Goal: Information Seeking & Learning: Check status

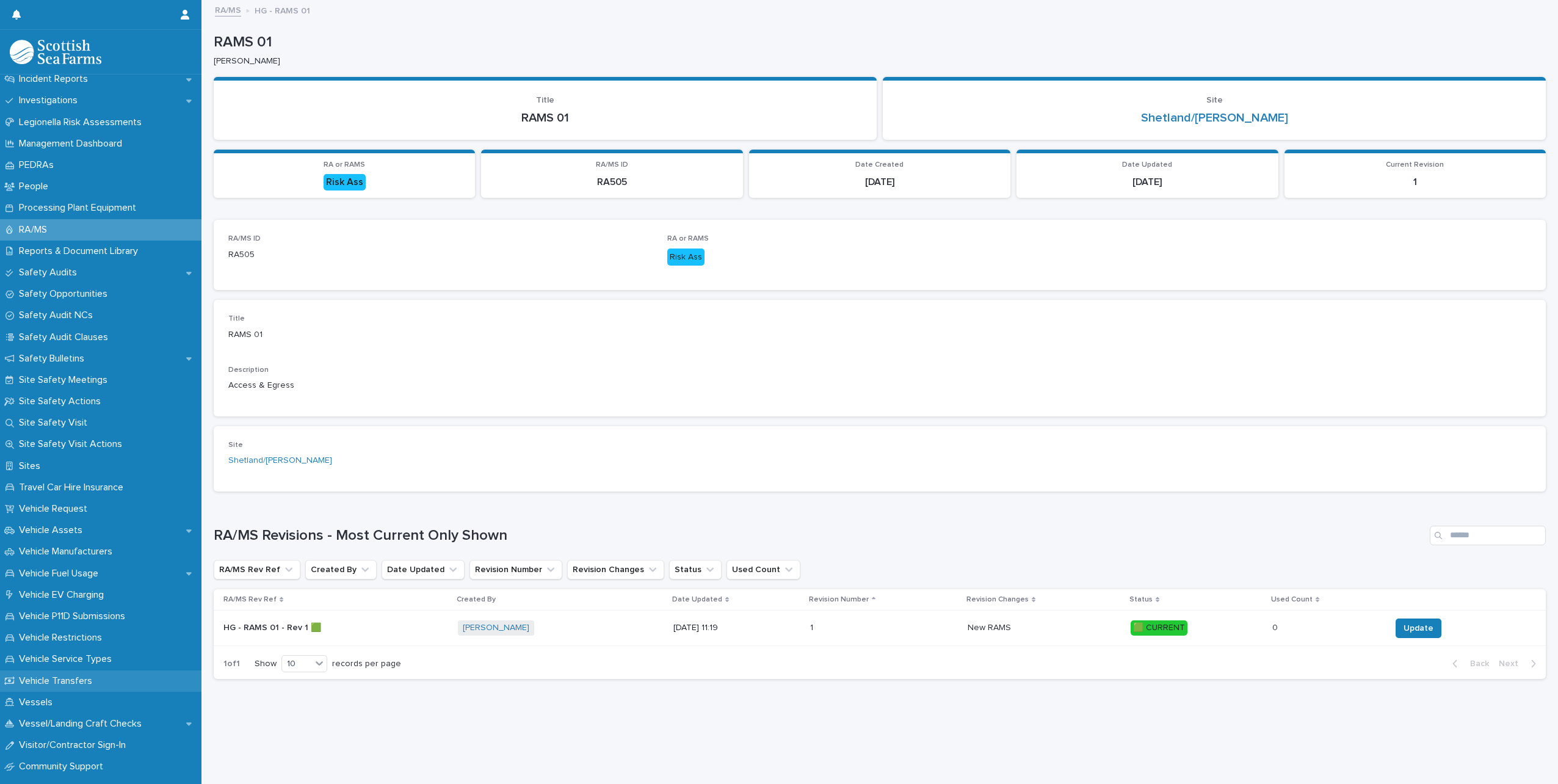
scroll to position [557, 0]
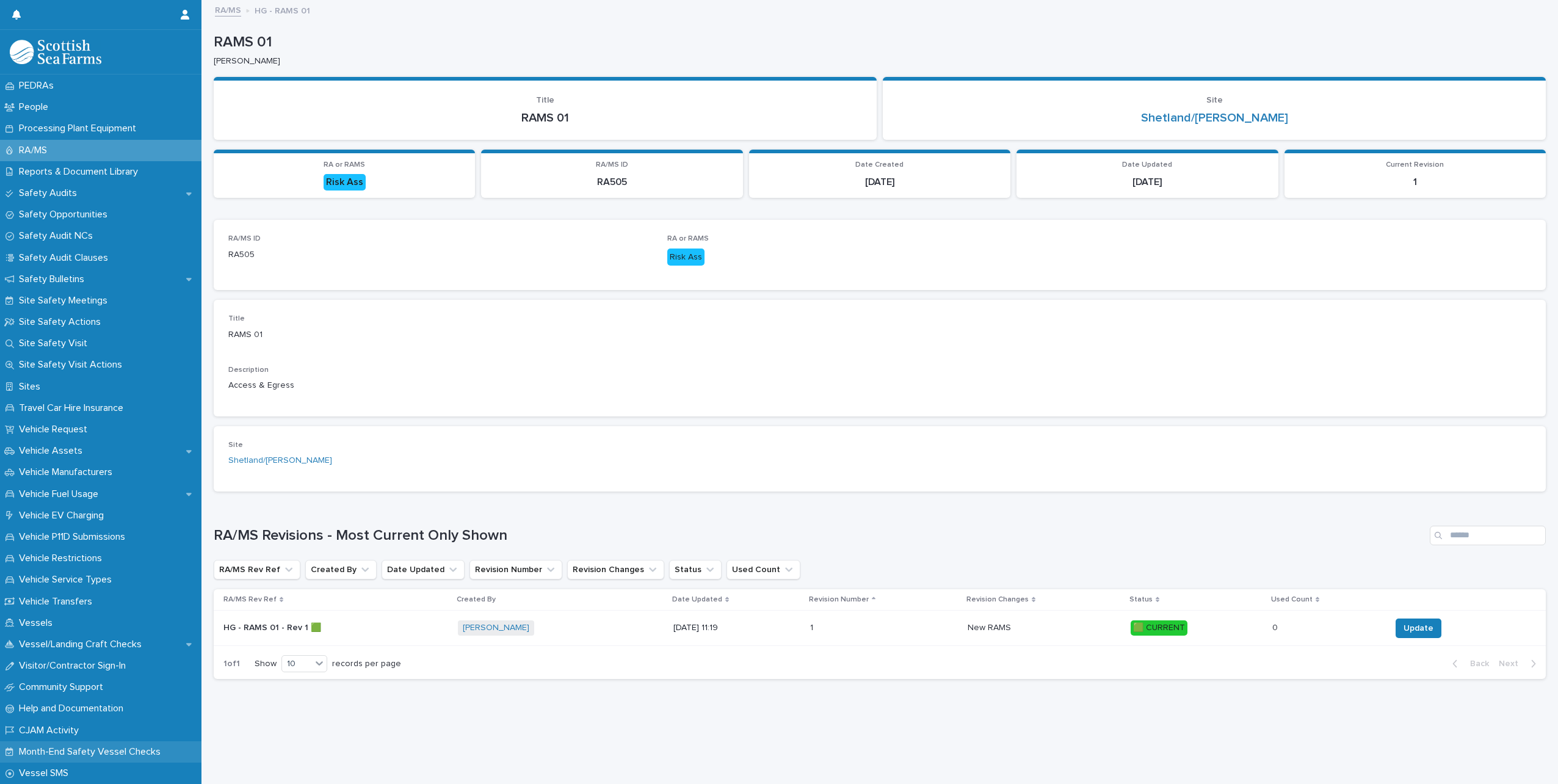
click at [80, 753] on p "Month-End Safety Vessel Checks" at bounding box center [91, 752] width 156 height 12
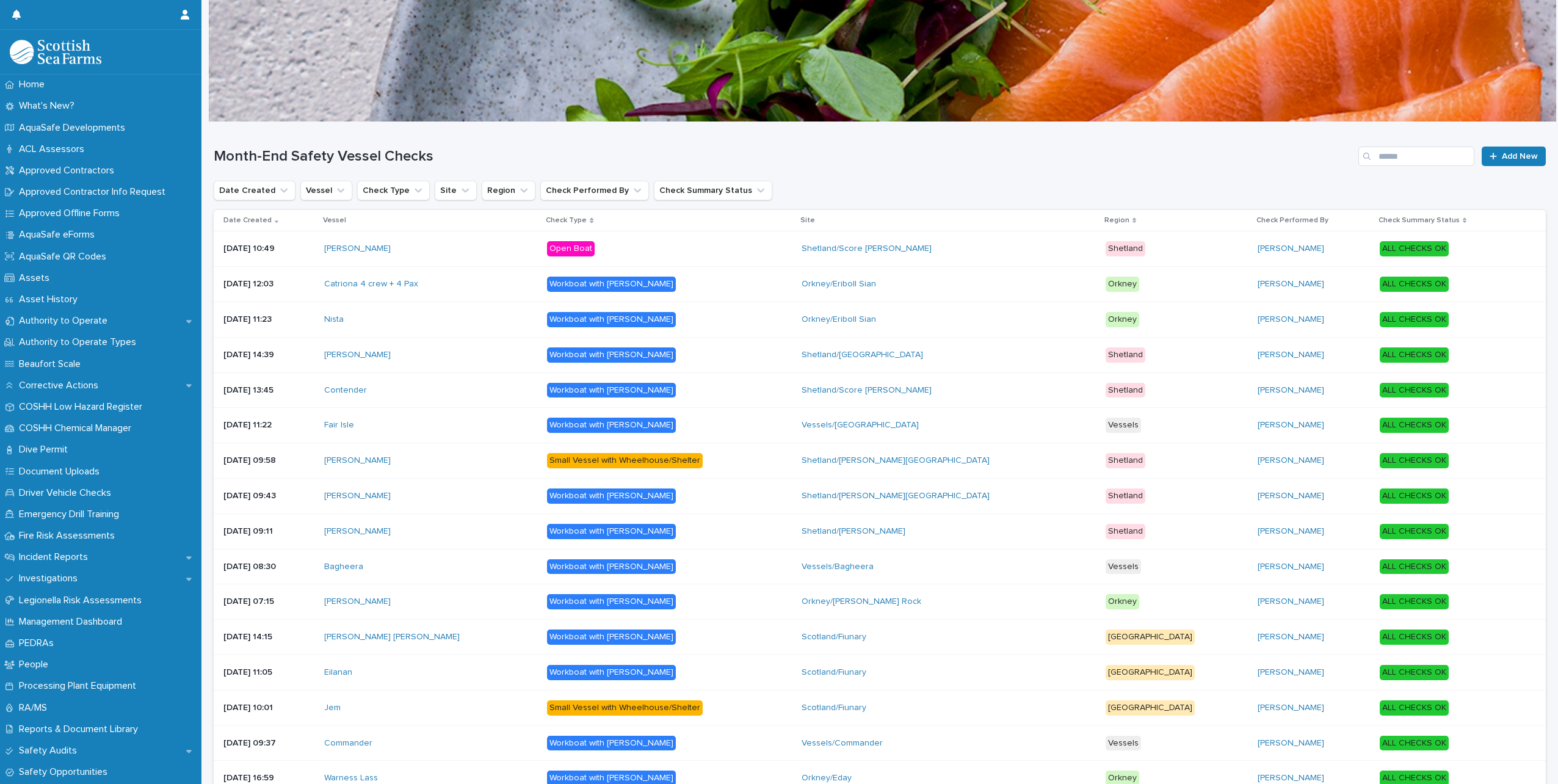
click at [1416, 144] on div "Month-End Safety Vessel Checks Add New" at bounding box center [879, 151] width 1333 height 58
click at [1418, 162] on input "Search" at bounding box center [1417, 156] width 116 height 19
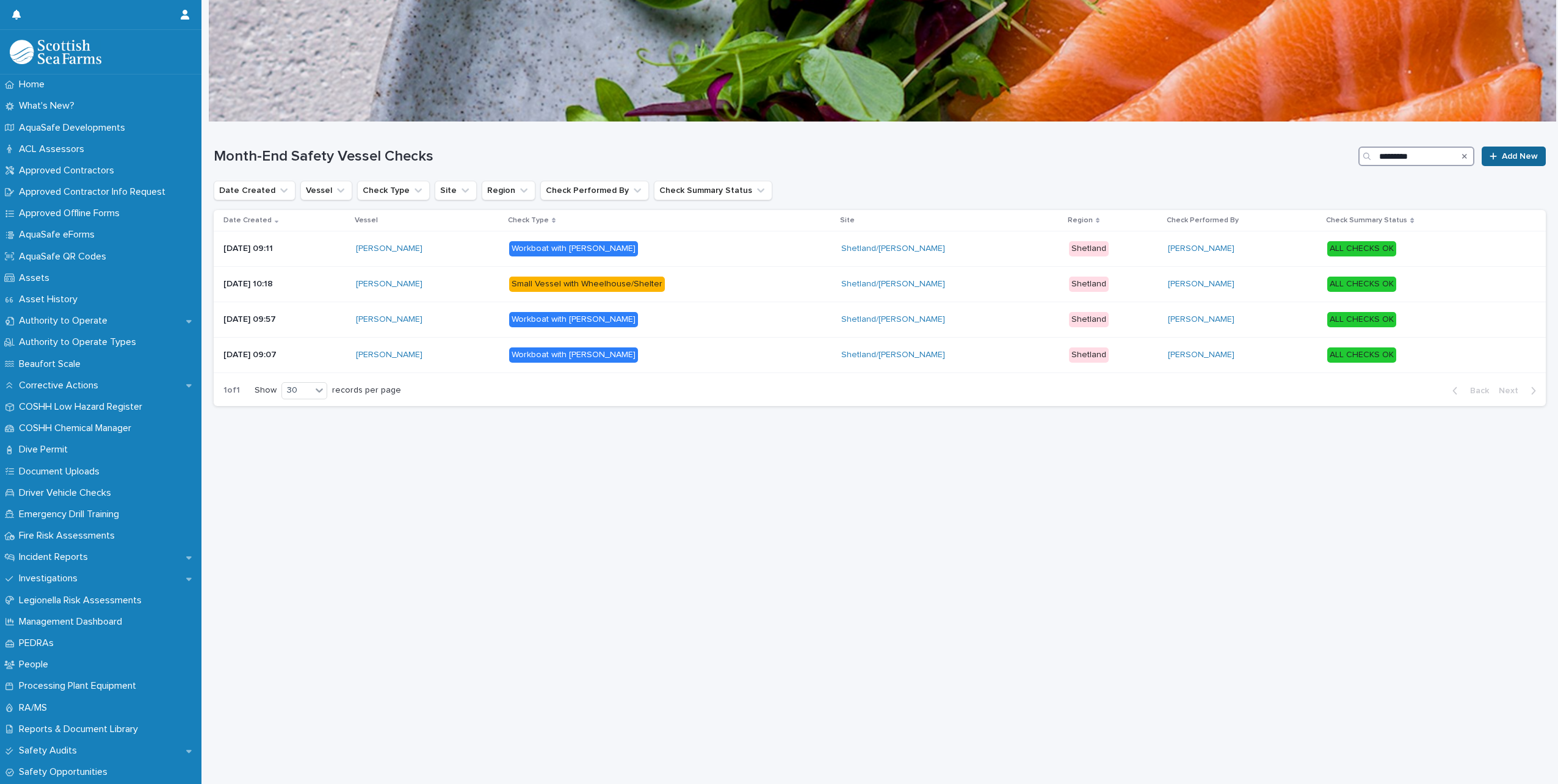
type input "*********"
click at [1492, 154] on div at bounding box center [1496, 156] width 13 height 9
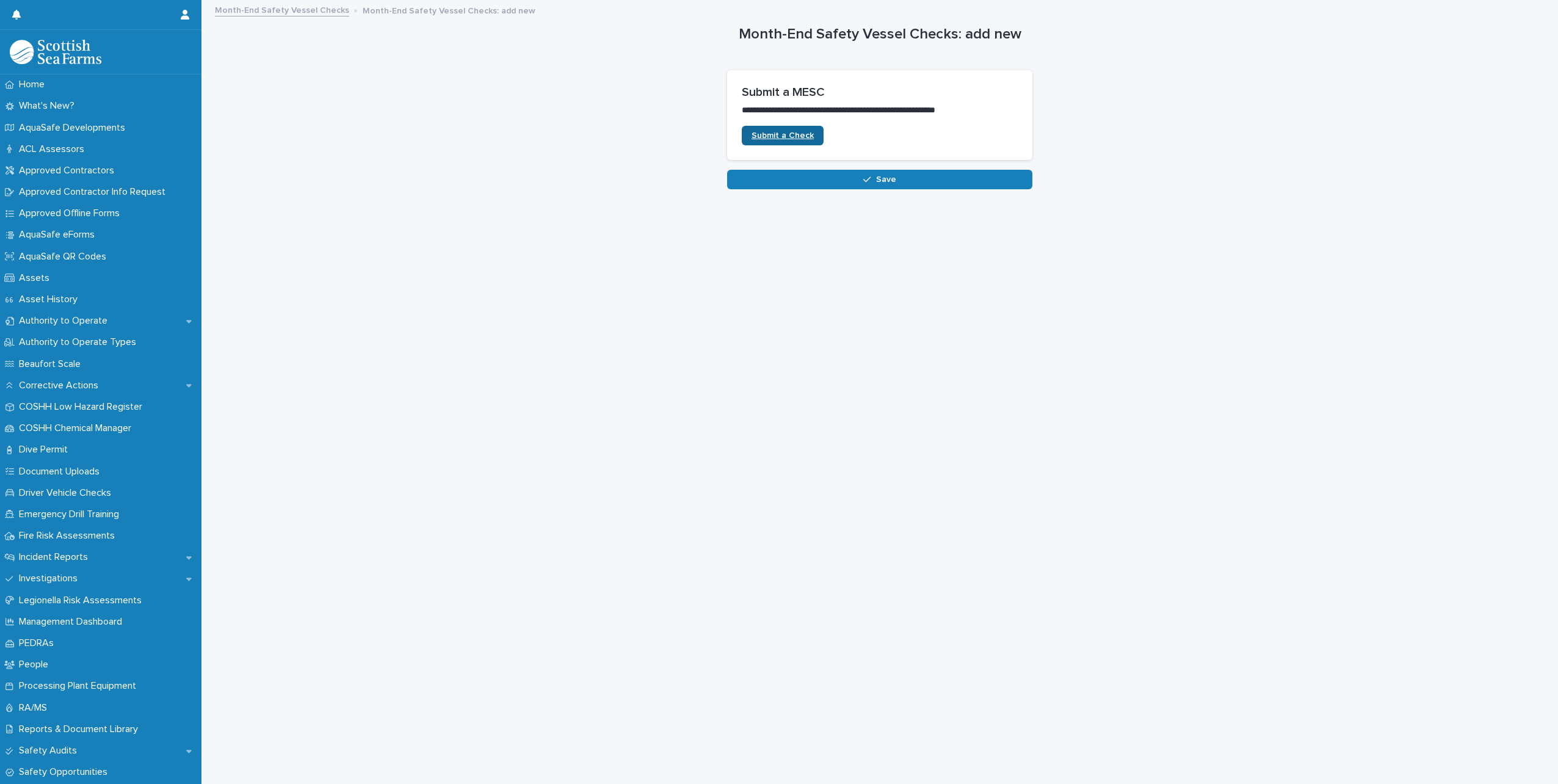
click at [773, 133] on span "Submit a Check" at bounding box center [782, 135] width 62 height 9
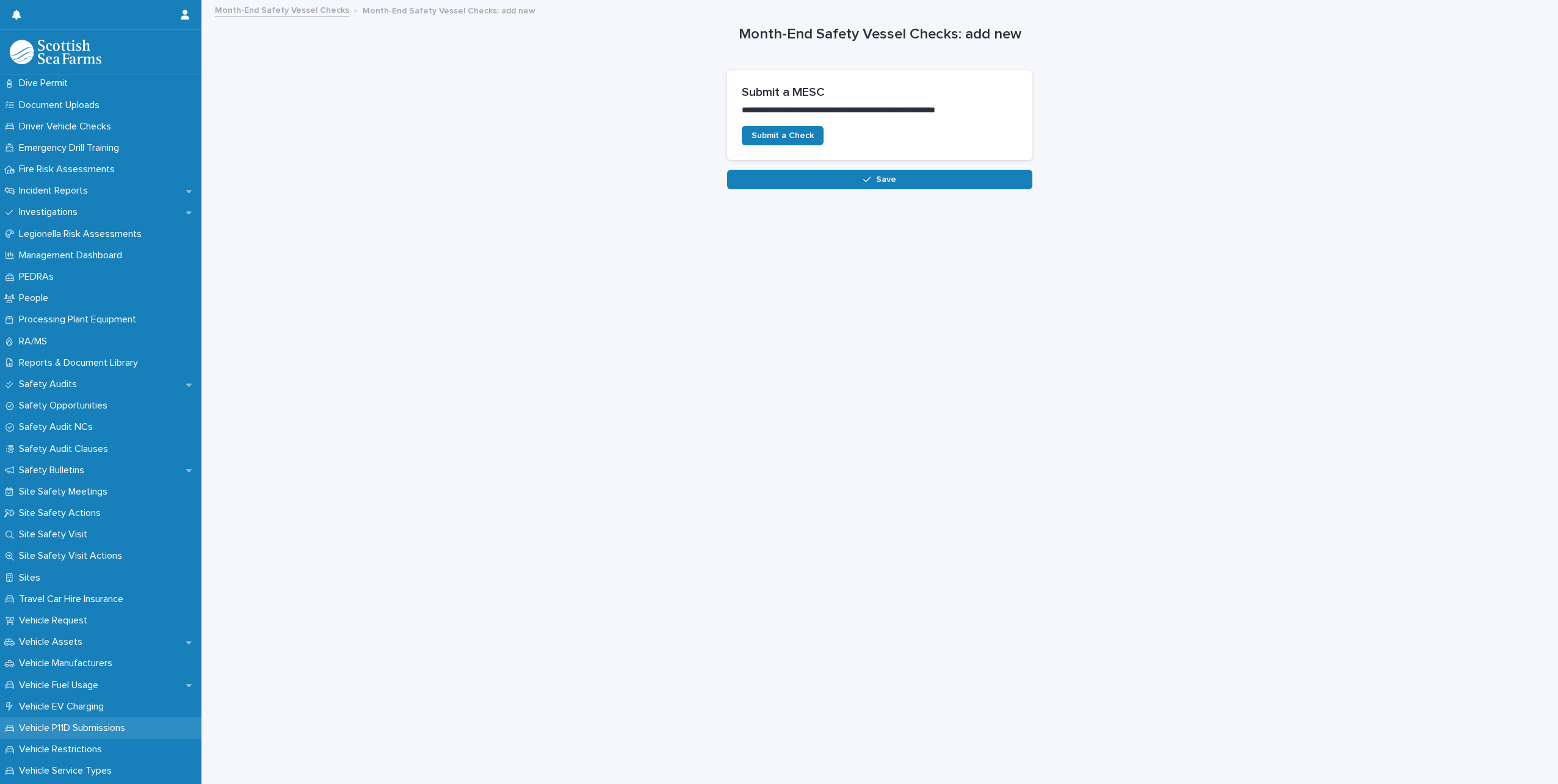
scroll to position [557, 0]
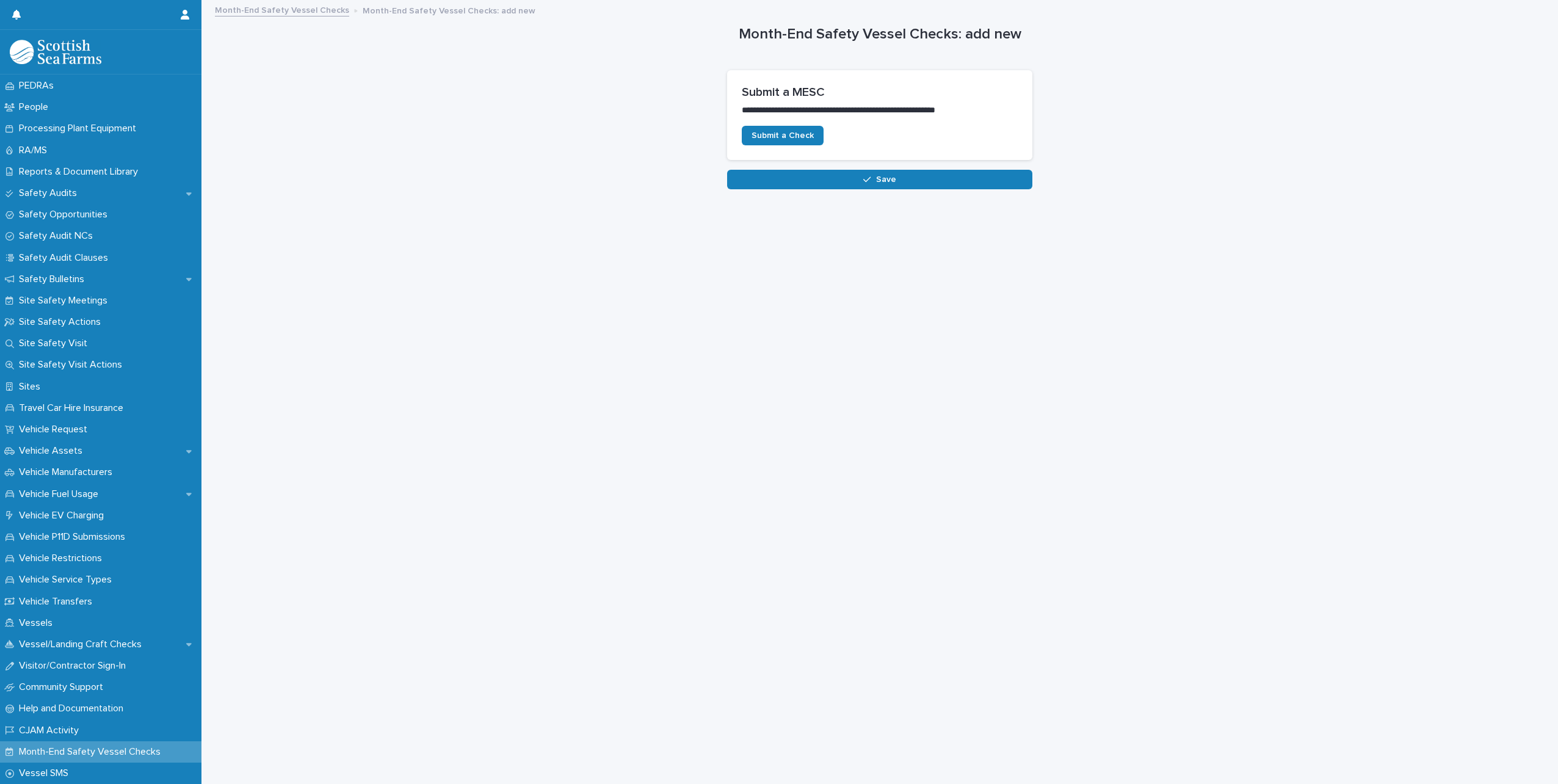
click at [104, 758] on div "Month-End Safety Vessel Checks" at bounding box center [101, 752] width 202 height 21
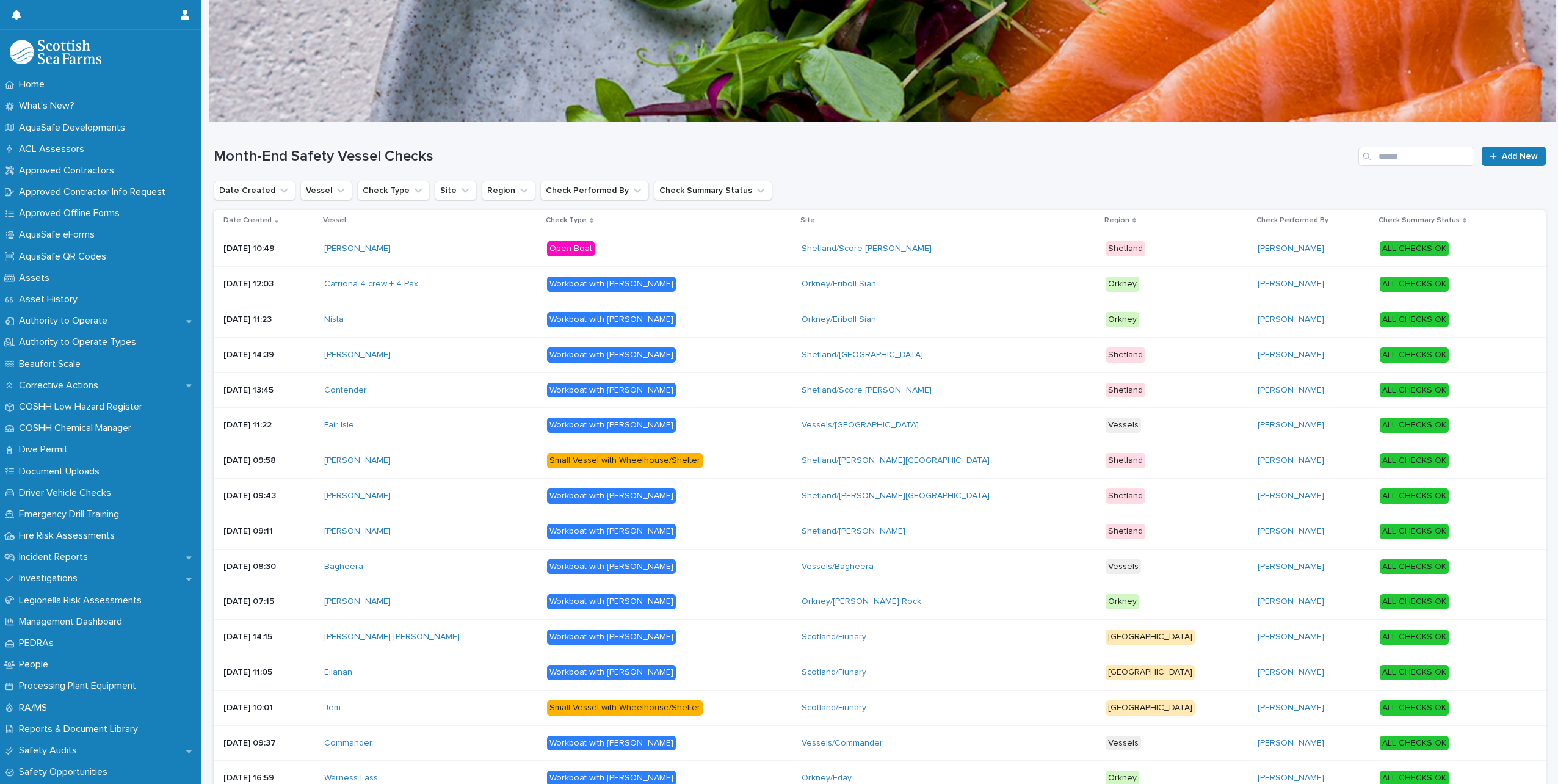
click at [1403, 141] on div "Month-End Safety Vessel Checks Add New" at bounding box center [879, 151] width 1333 height 58
click at [1399, 158] on input "Search" at bounding box center [1417, 156] width 116 height 19
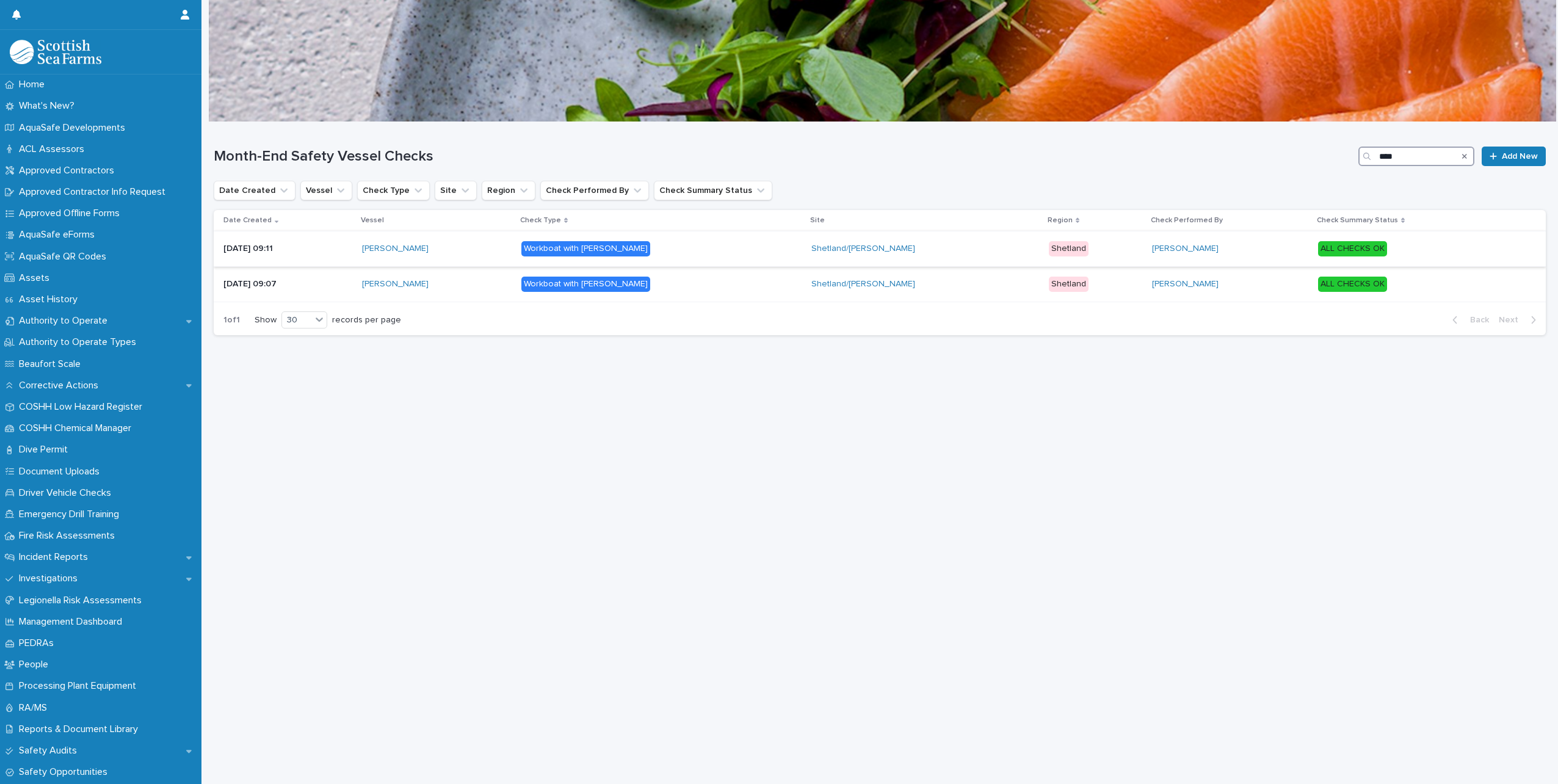
type input "****"
click at [1318, 254] on div "ALL CHECKS OK" at bounding box center [1352, 248] width 69 height 16
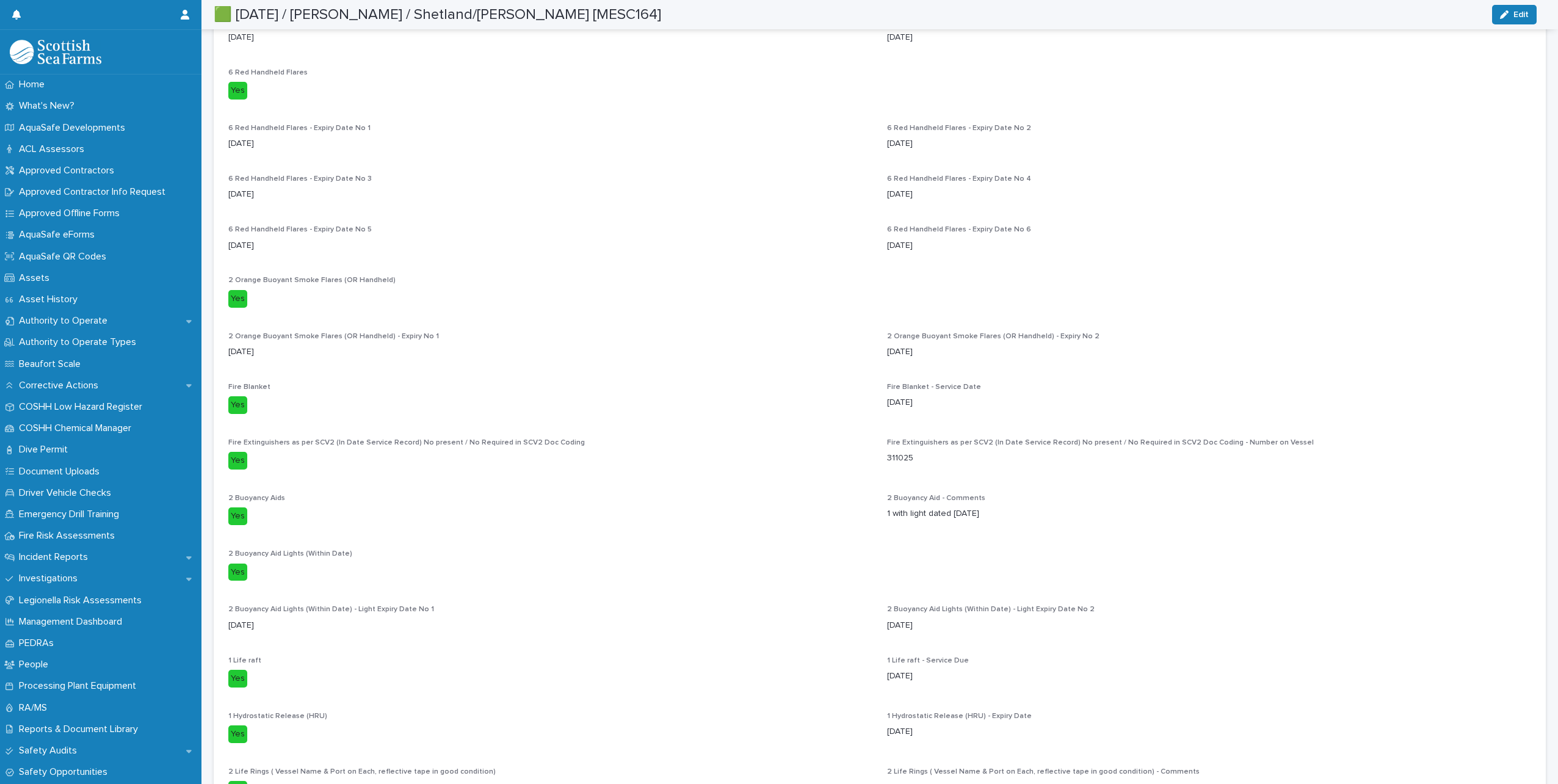
scroll to position [1709, 0]
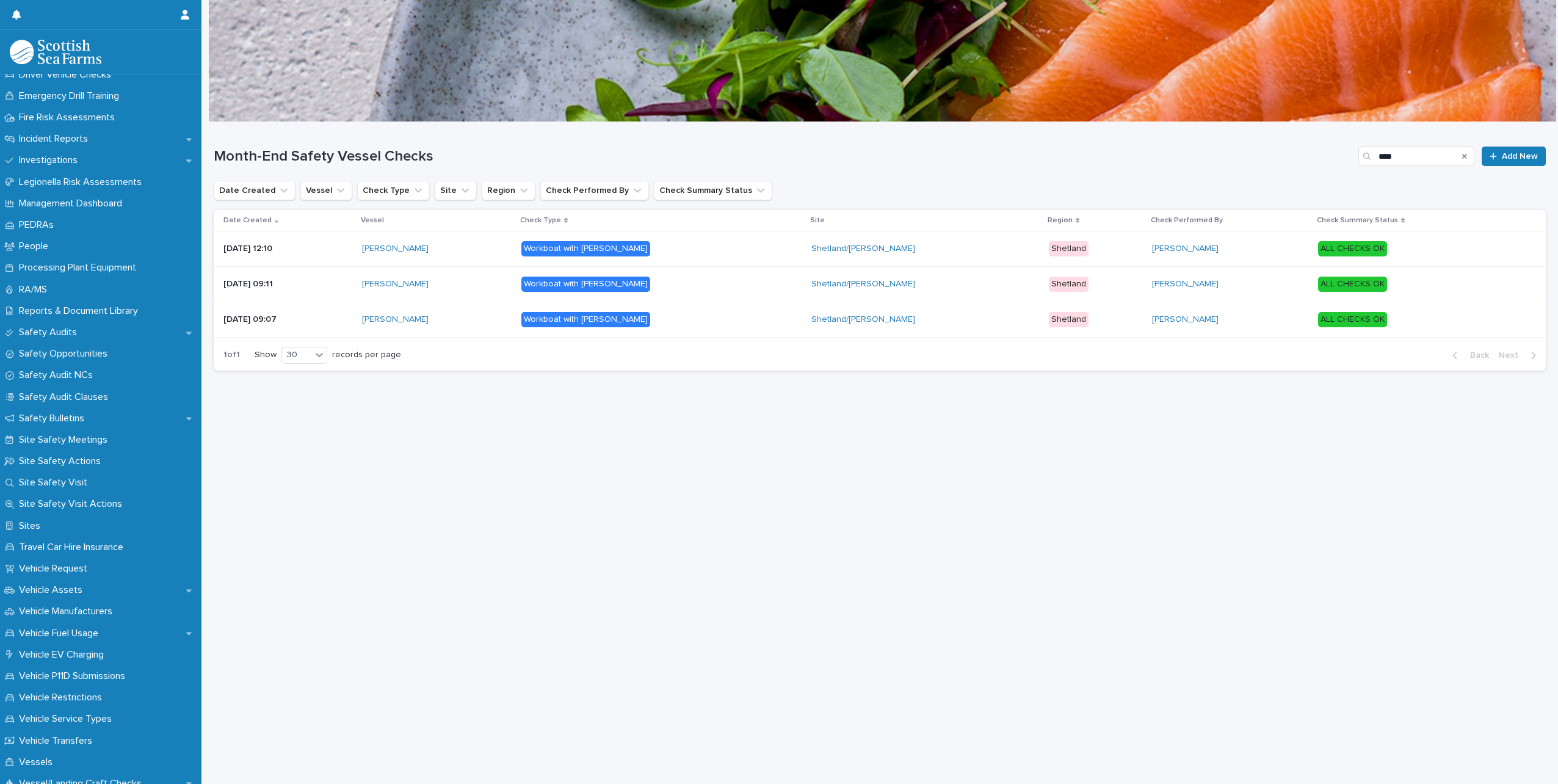
scroll to position [557, 0]
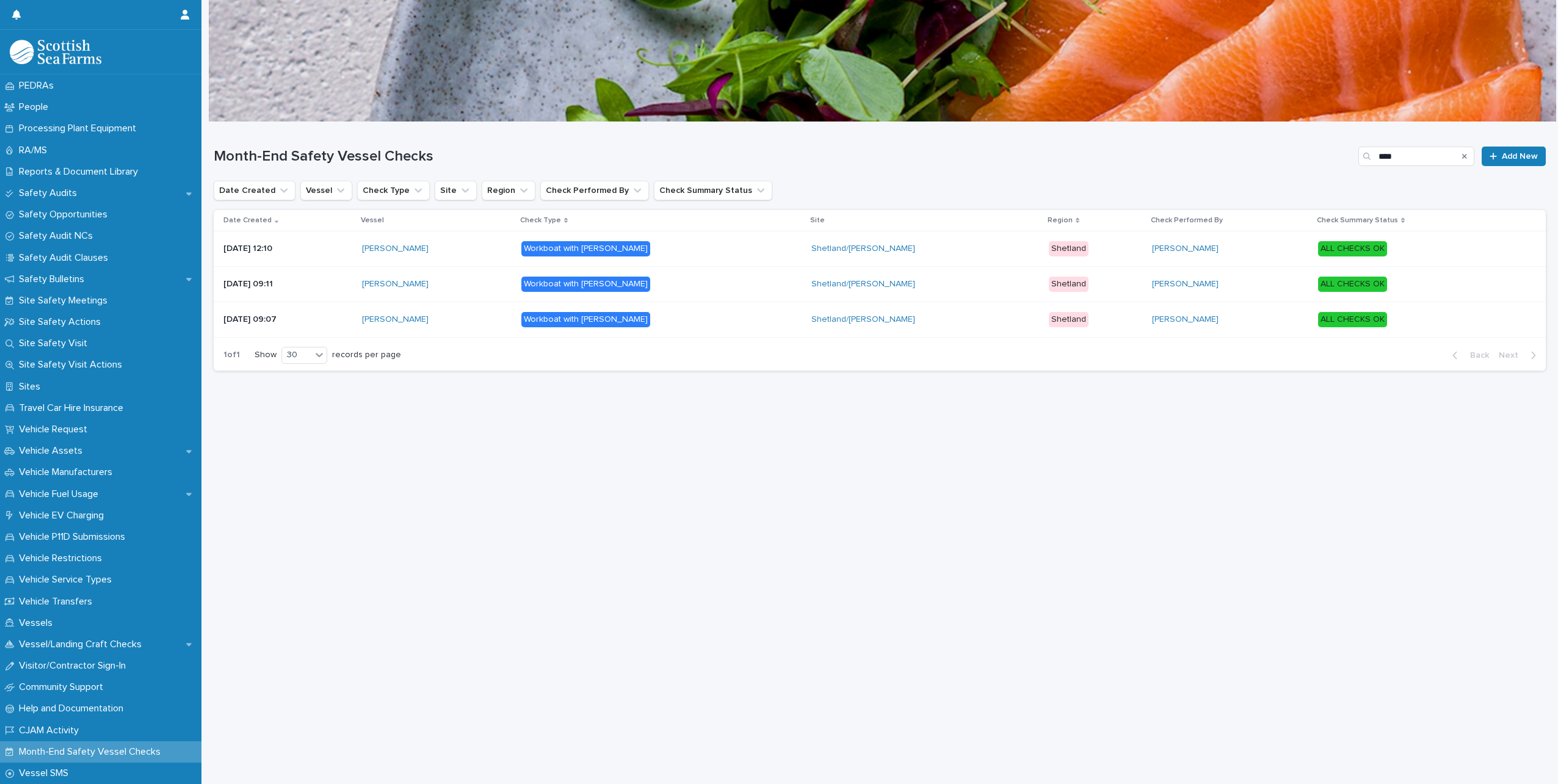
click at [106, 753] on p "Month-End Safety Vessel Checks" at bounding box center [91, 752] width 156 height 12
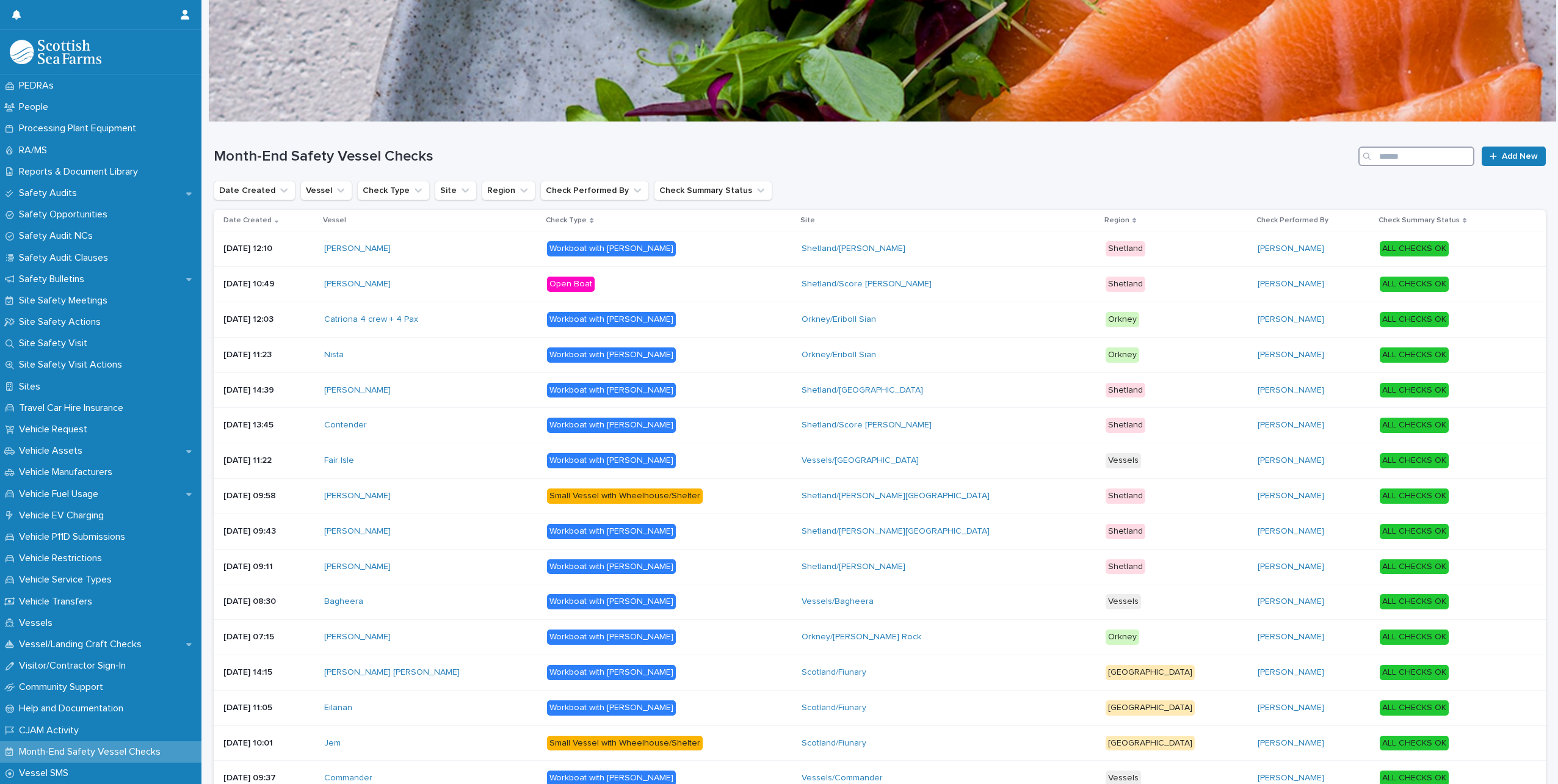
click at [1439, 153] on input "Search" at bounding box center [1417, 156] width 116 height 19
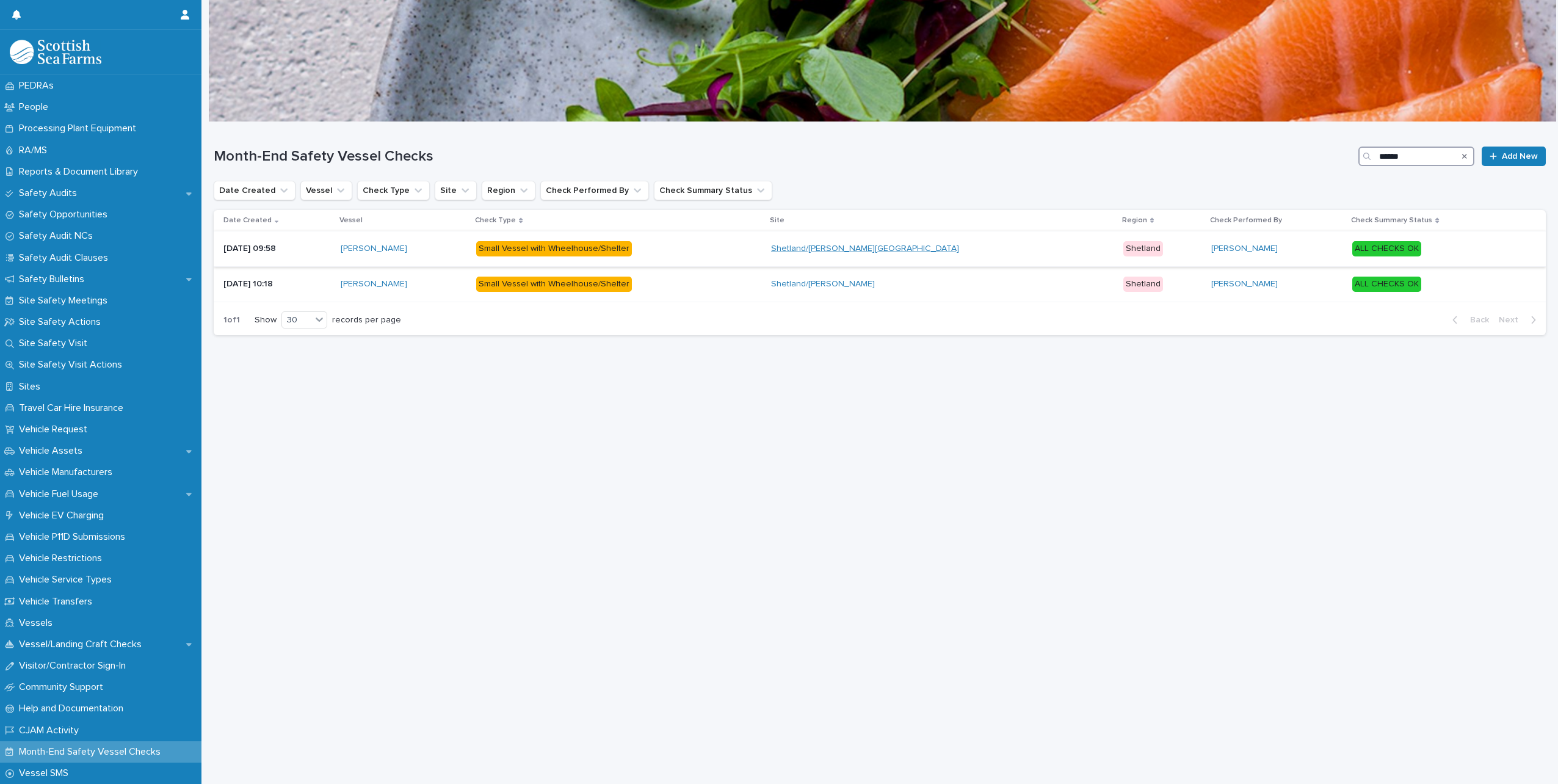
type input "******"
click at [888, 251] on link "Shetland/[PERSON_NAME][GEOGRAPHIC_DATA]" at bounding box center [865, 248] width 188 height 11
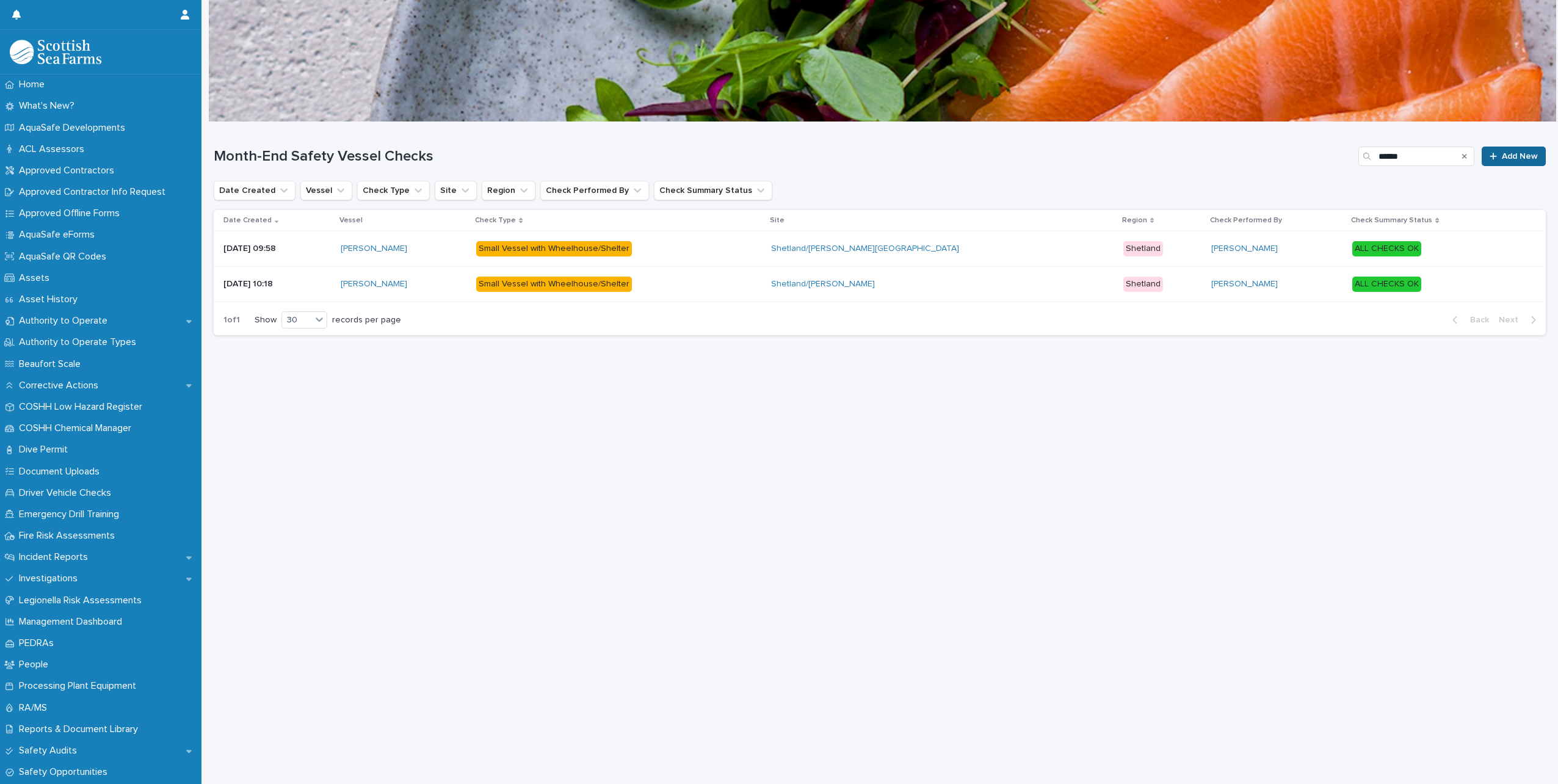
click at [1510, 159] on span "Add New" at bounding box center [1519, 156] width 36 height 9
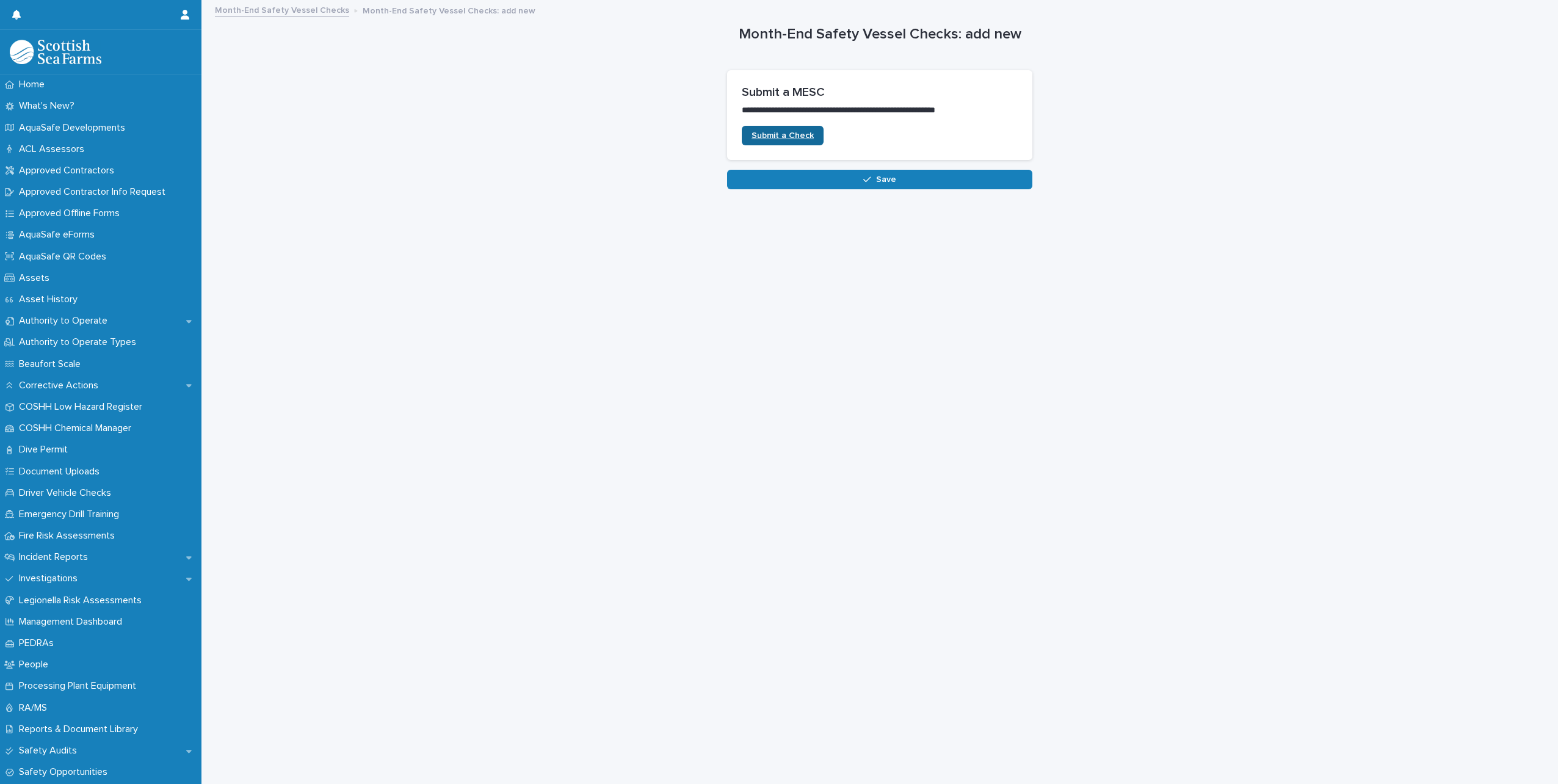
click at [796, 129] on link "Submit a Check" at bounding box center [782, 136] width 82 height 19
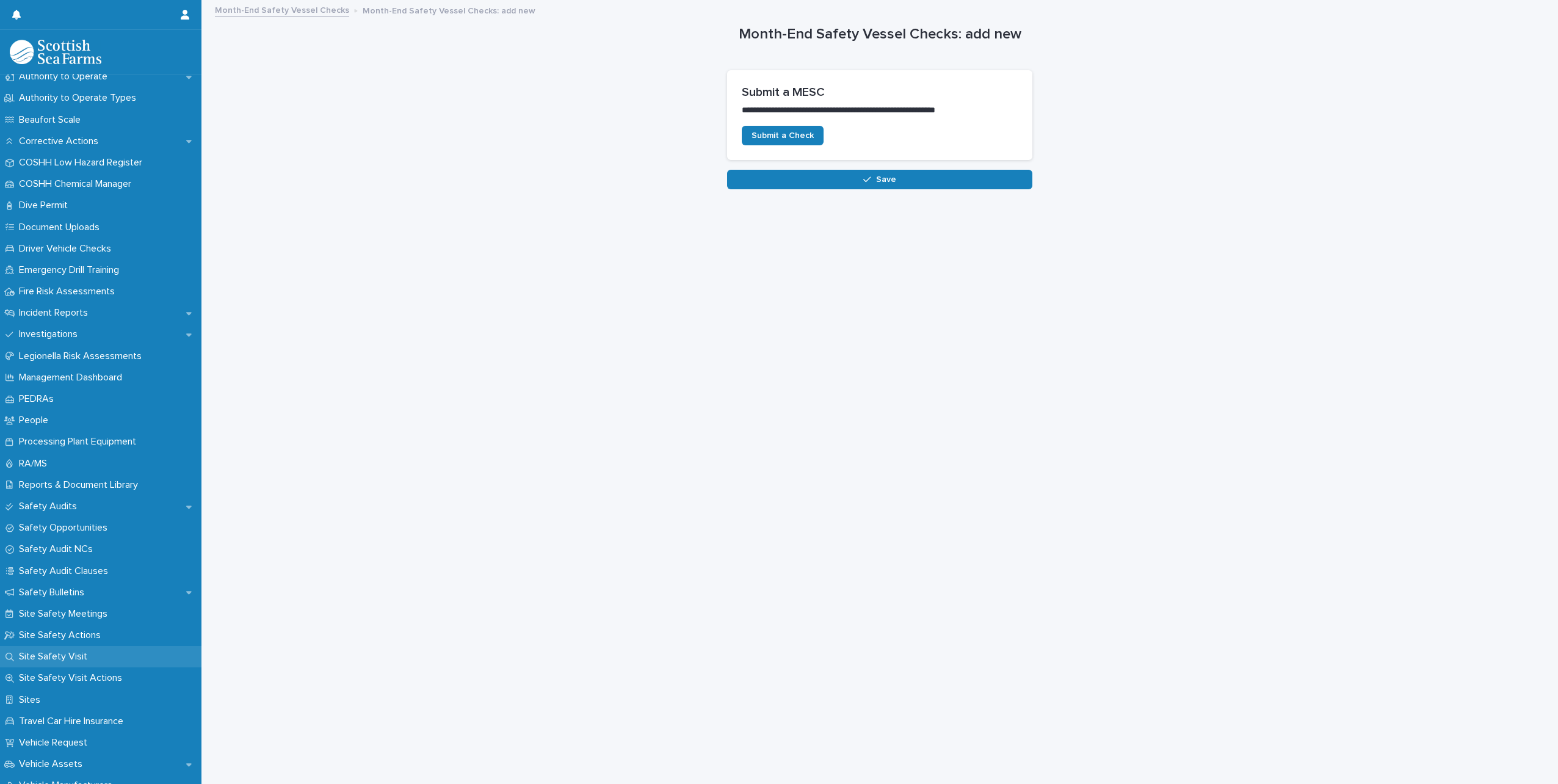
scroll to position [557, 0]
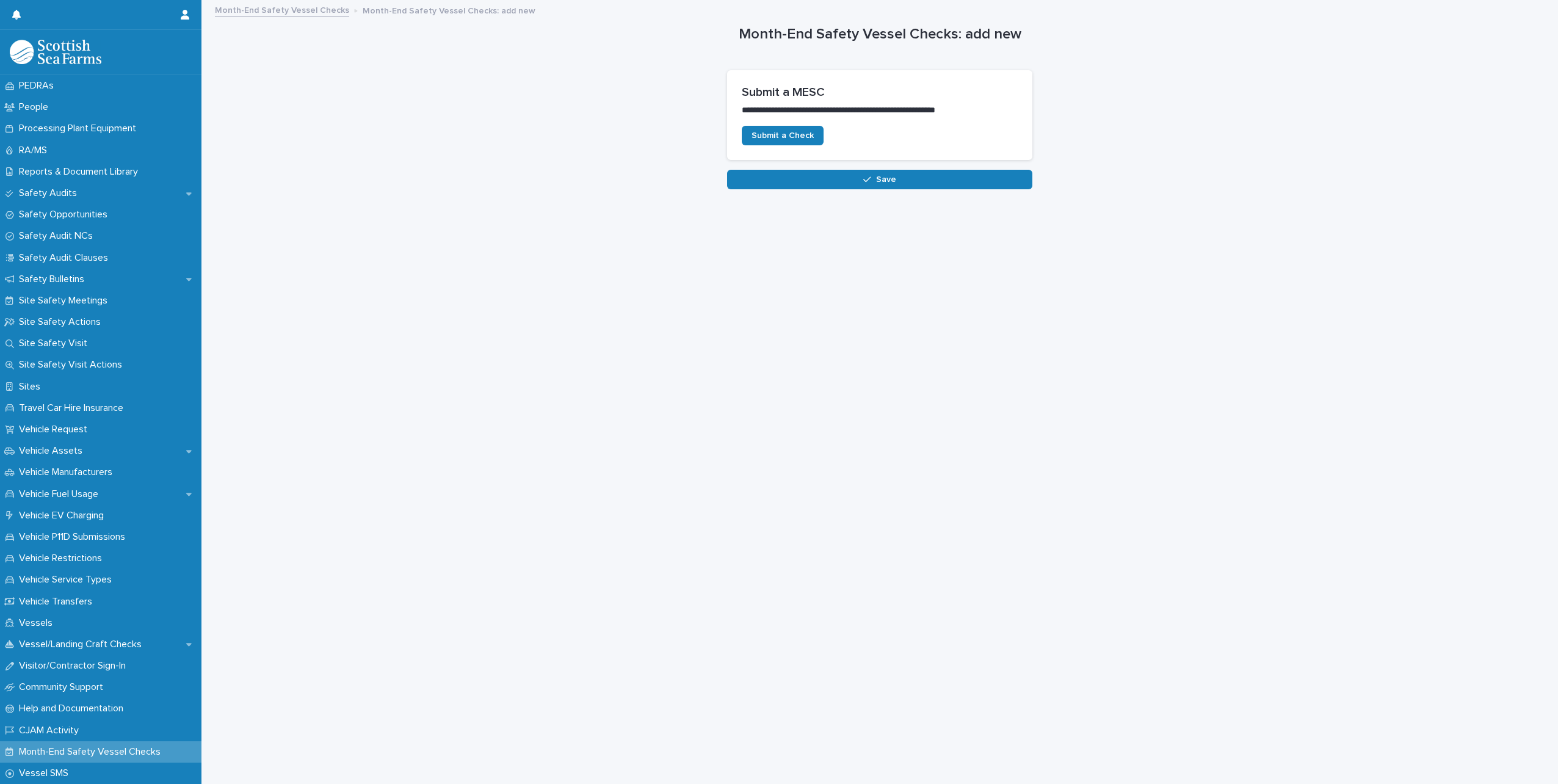
click at [80, 756] on p "Month-End Safety Vessel Checks" at bounding box center [91, 752] width 156 height 12
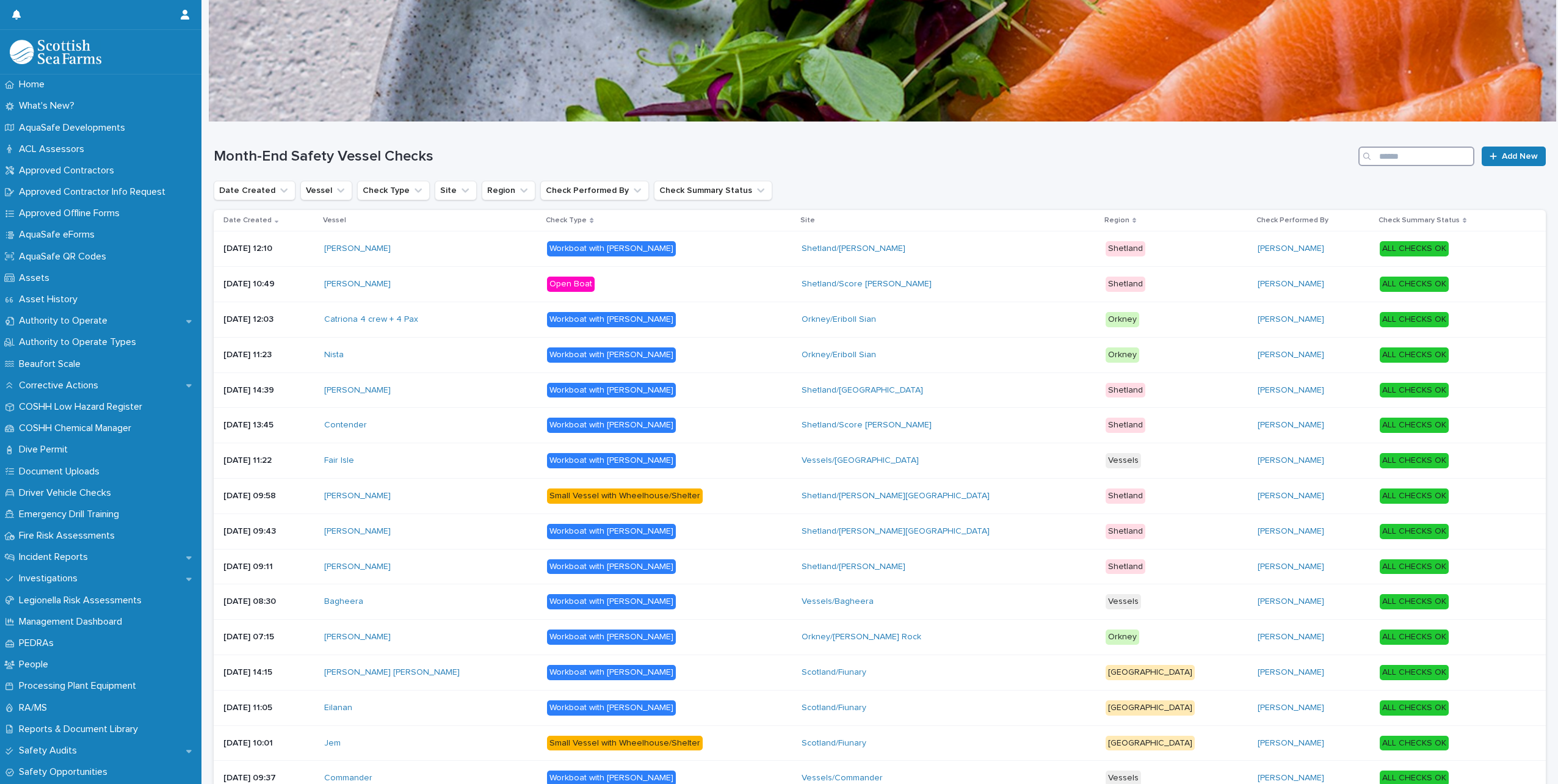
click at [1395, 160] on input "Search" at bounding box center [1417, 156] width 116 height 19
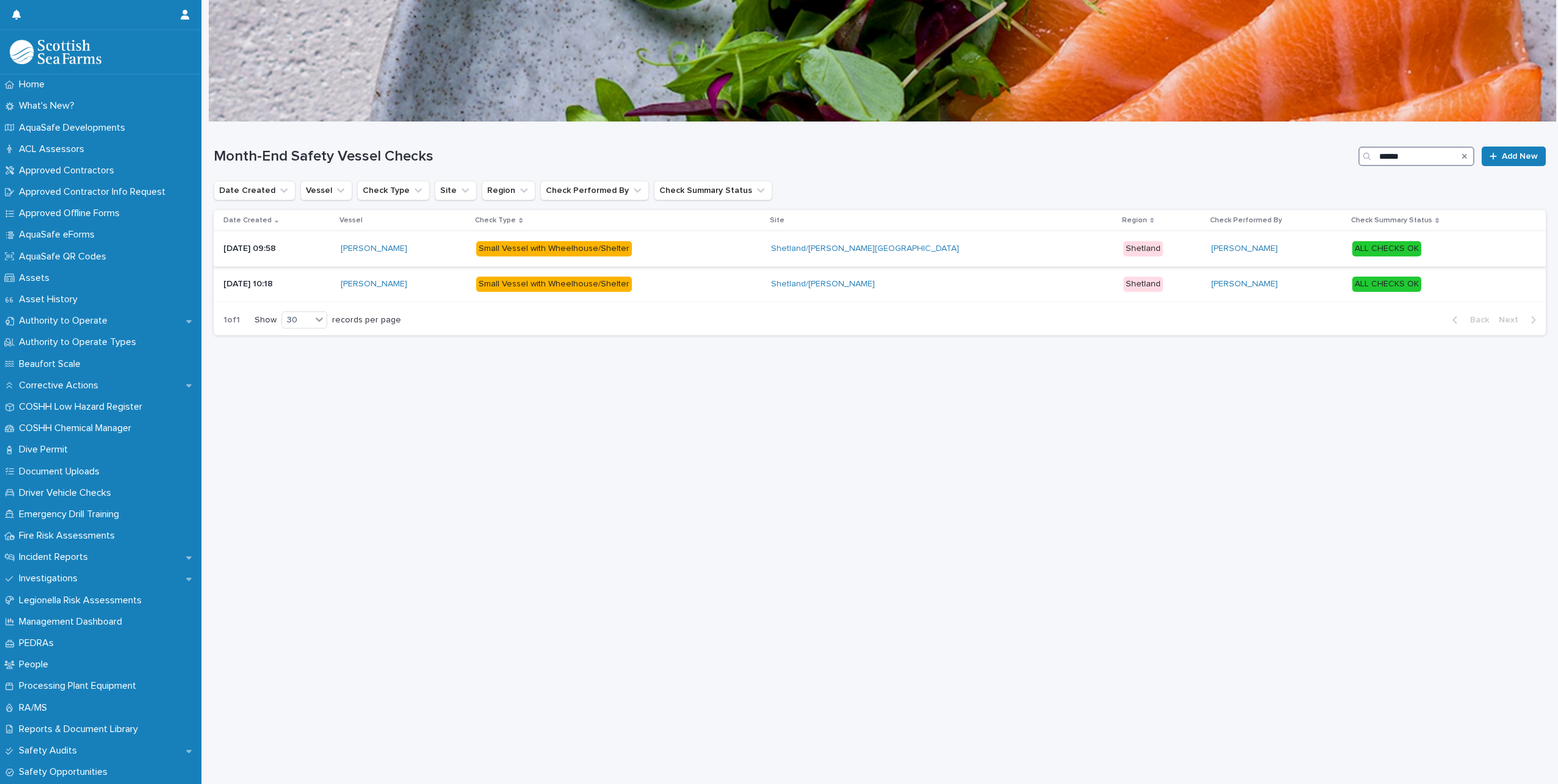
type input "******"
click at [690, 256] on p "Small Vessel with Wheelhouse/Shelter" at bounding box center [583, 248] width 214 height 16
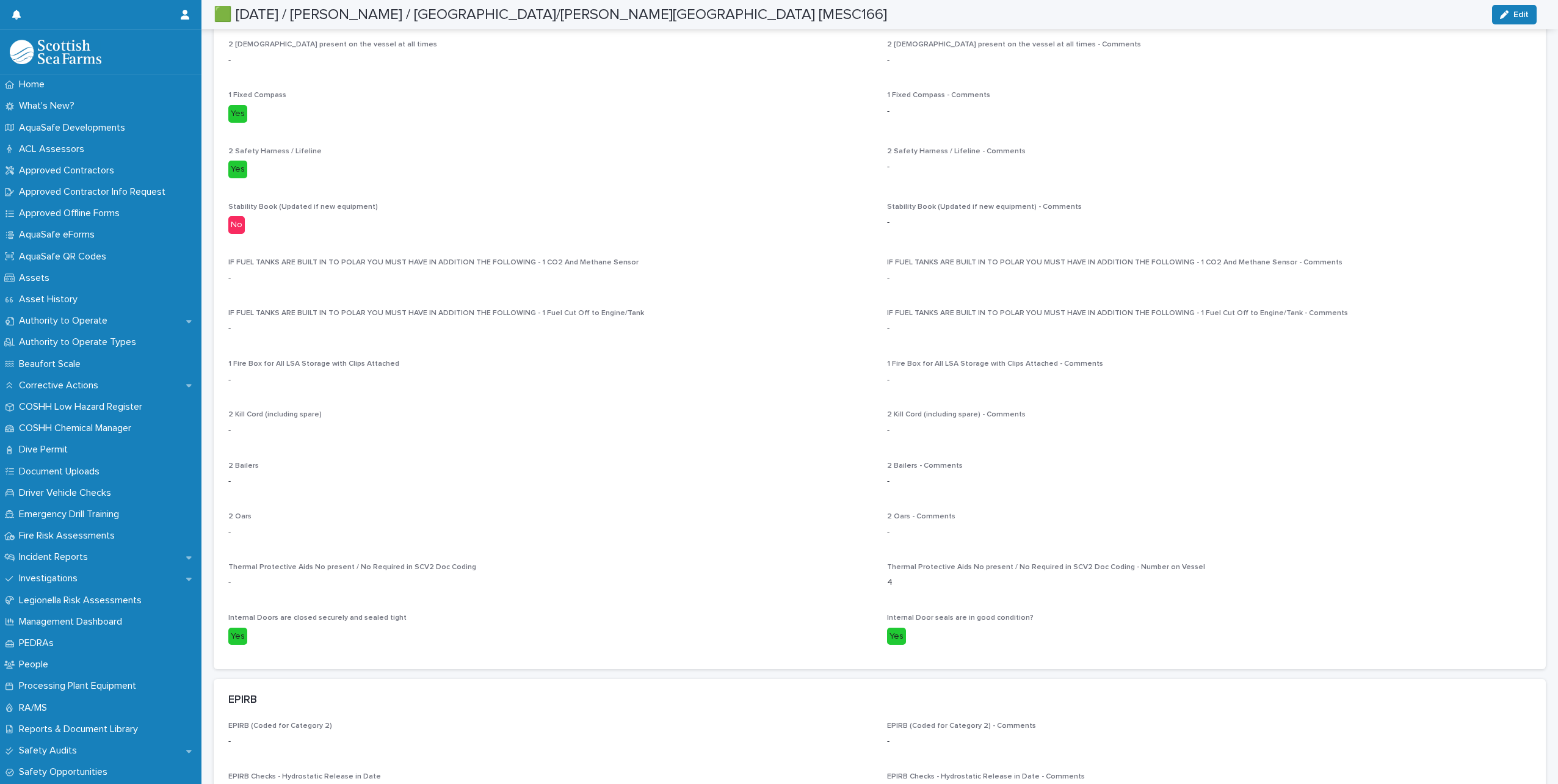
scroll to position [3635, 0]
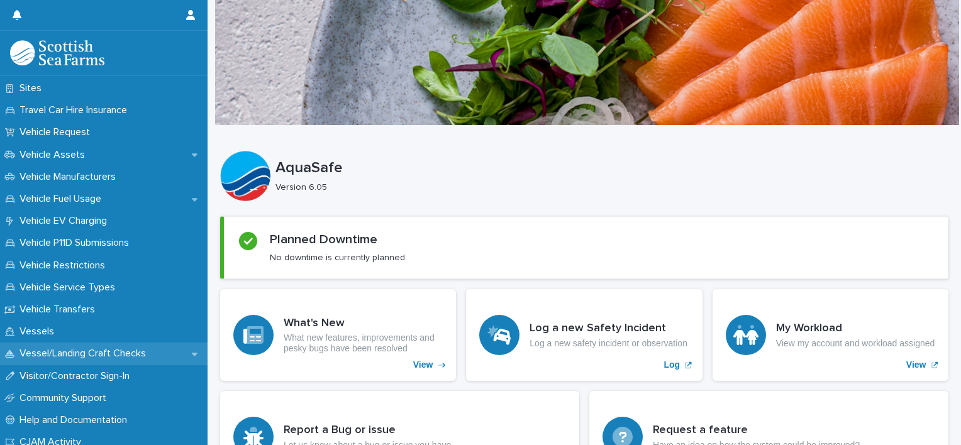
scroll to position [937, 0]
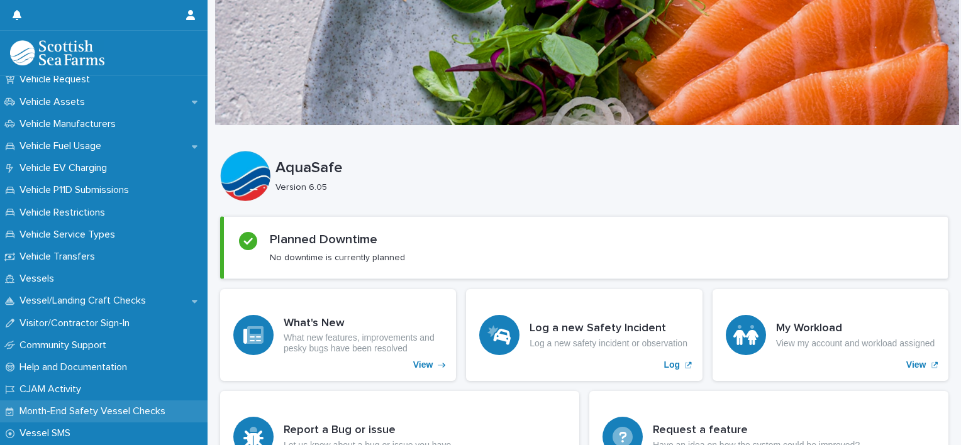
click at [105, 410] on p "Month-End Safety Vessel Checks" at bounding box center [94, 412] width 161 height 12
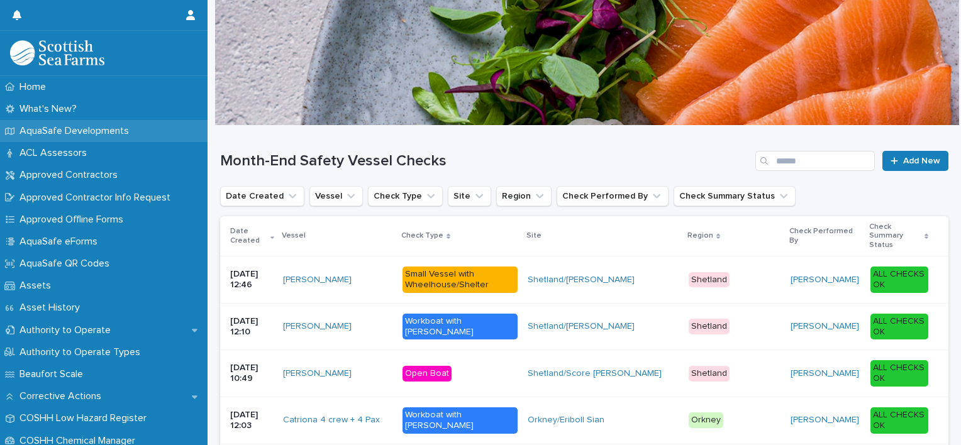
click at [65, 121] on div "AquaSafe Developments" at bounding box center [104, 131] width 208 height 22
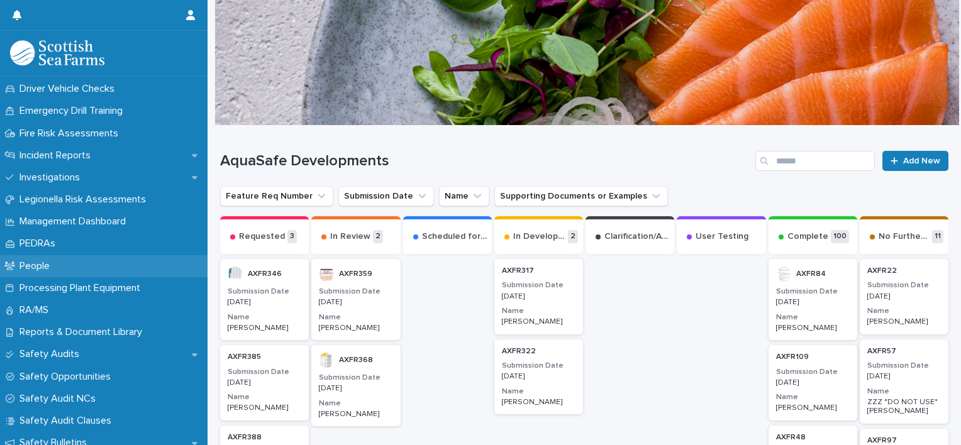
scroll to position [440, 0]
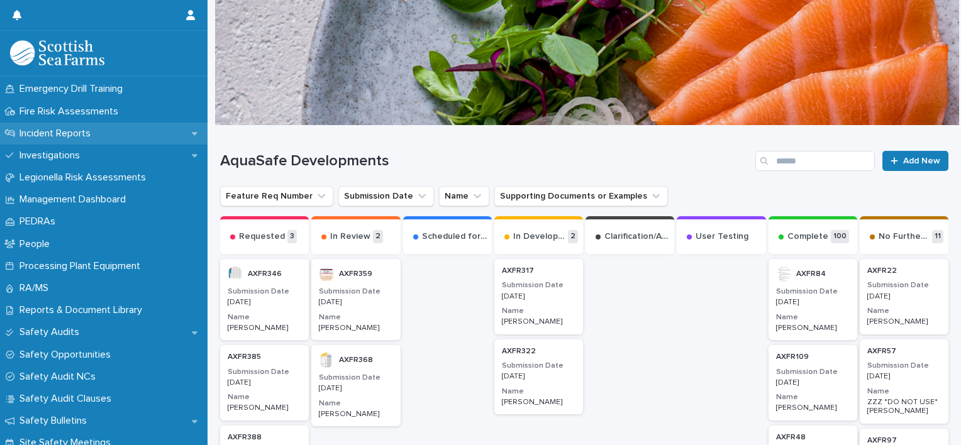
click at [81, 128] on p "Incident Reports" at bounding box center [57, 134] width 86 height 12
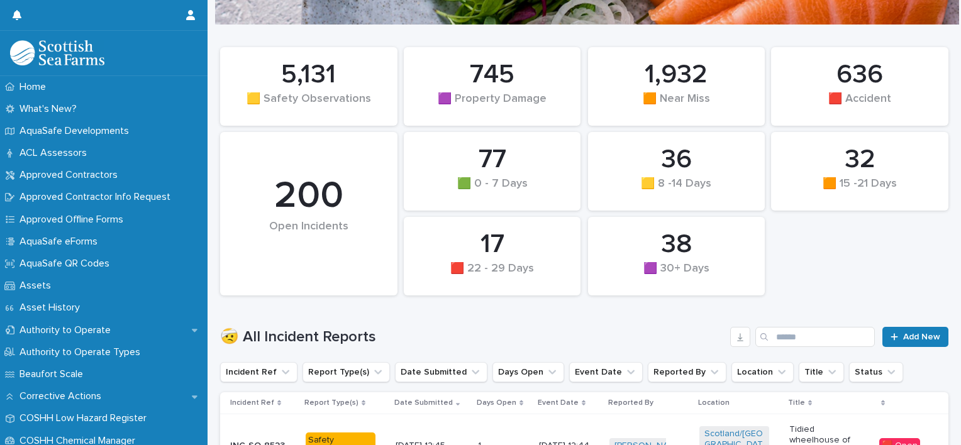
scroll to position [189, 0]
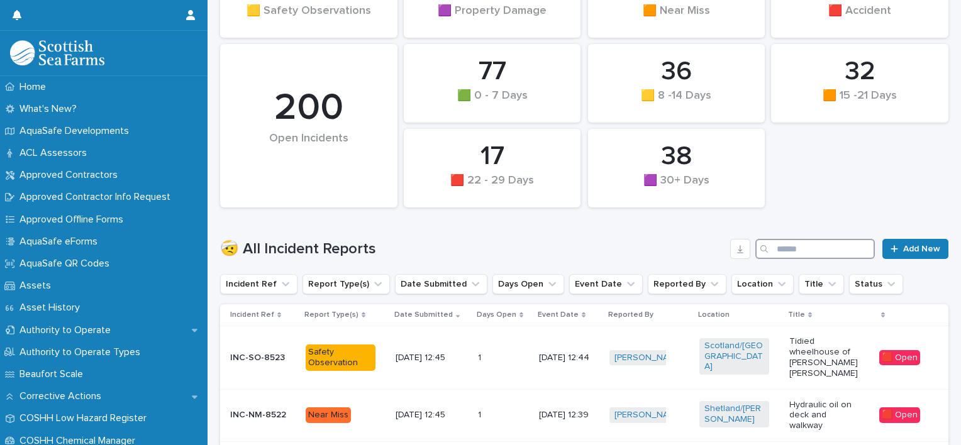
click at [823, 247] on input "Search" at bounding box center [815, 249] width 120 height 20
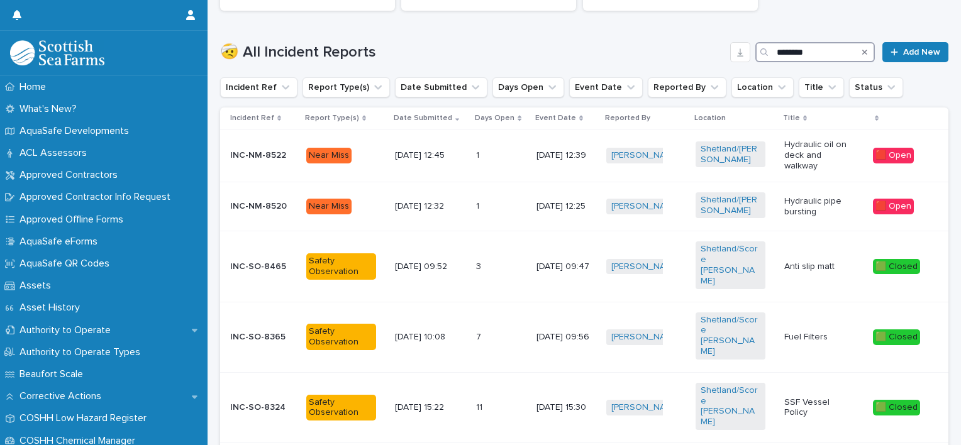
type input "*********"
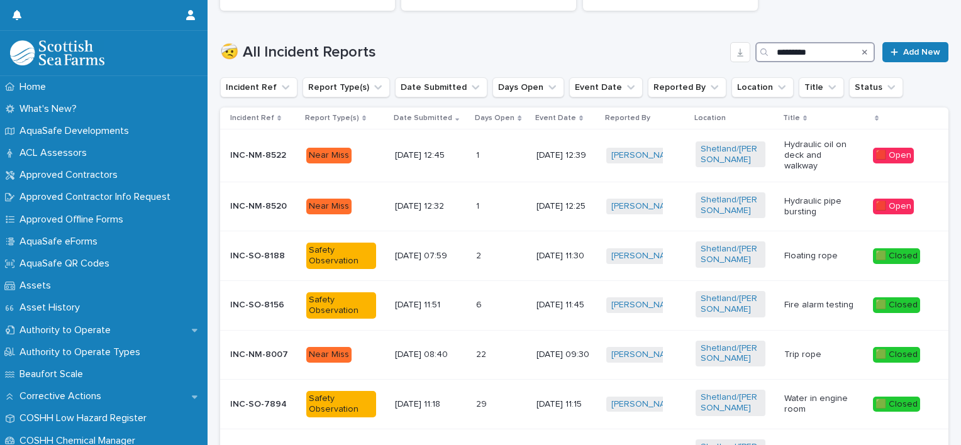
scroll to position [312, 0]
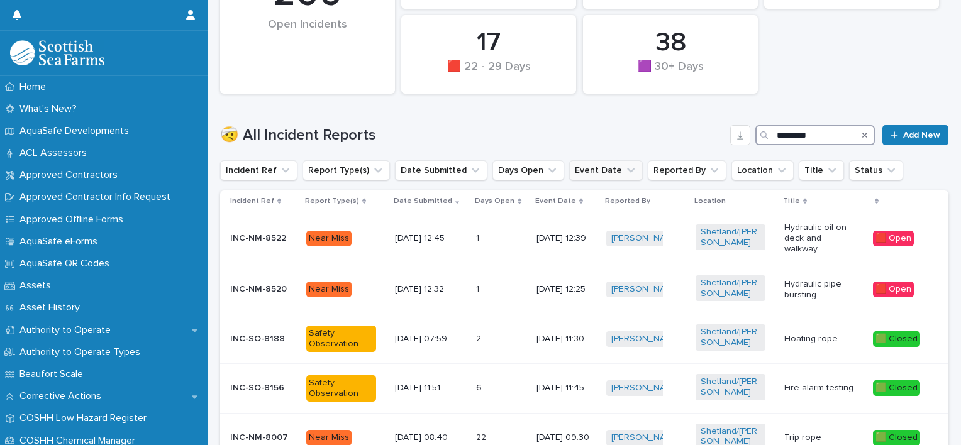
scroll to position [448, 0]
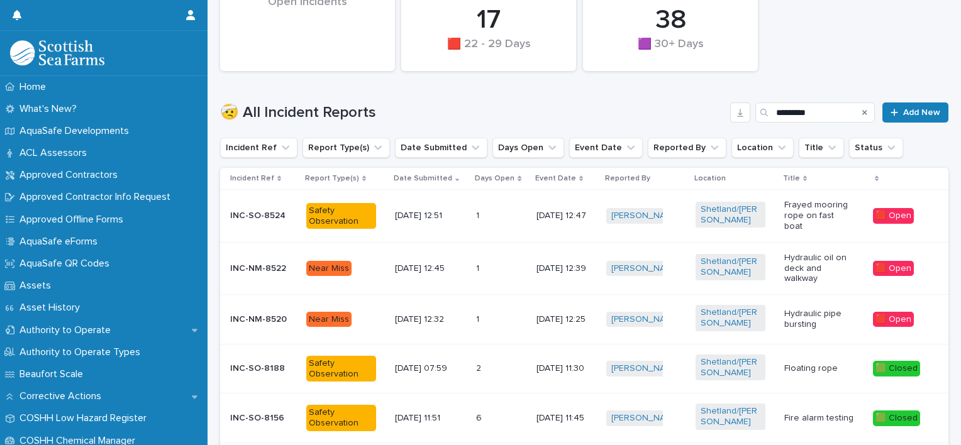
scroll to position [252, 0]
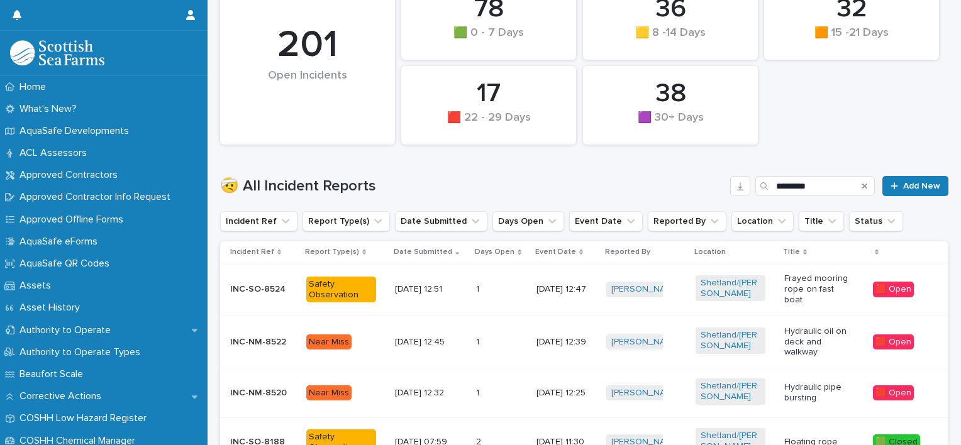
click at [859, 186] on div "Search" at bounding box center [865, 186] width 20 height 20
click at [833, 192] on input "*********" at bounding box center [815, 186] width 120 height 20
type input "*"
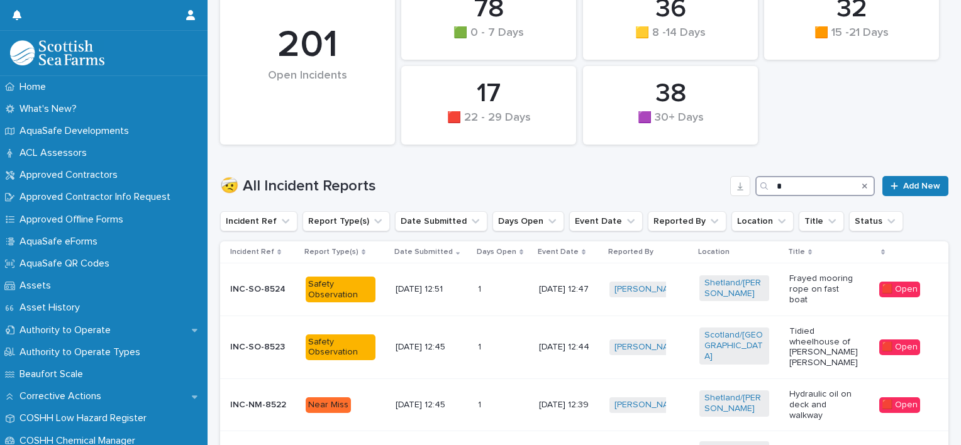
scroll to position [279, 0]
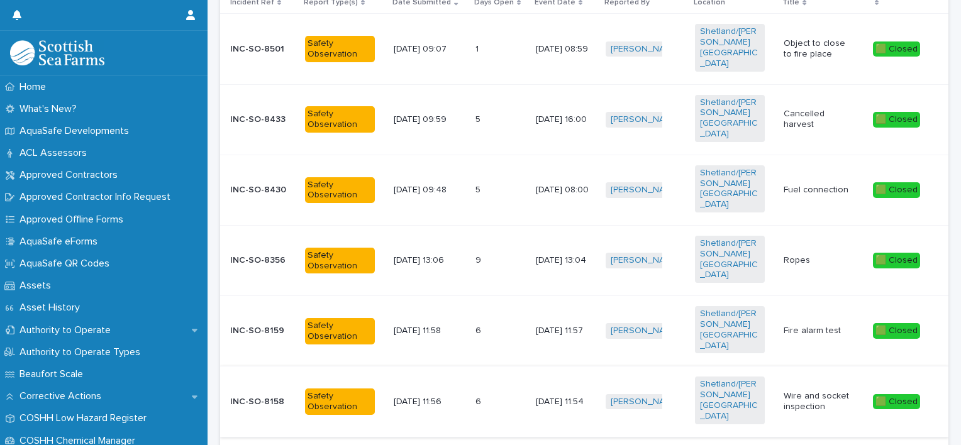
scroll to position [438, 0]
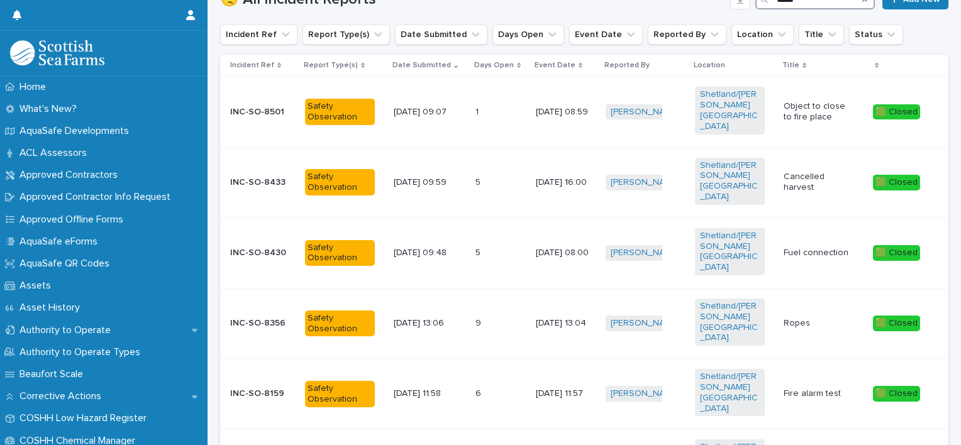
type input "*****"
